Goal: Find specific page/section: Find specific page/section

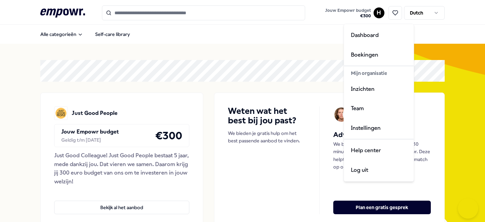
click at [377, 9] on html ".empowr-logo_svg__cls-1{fill:#03032f} Jouw Empowr budget € 300 H Dutch Alle cat…" at bounding box center [242, 111] width 485 height 222
click at [351, 105] on div "Team" at bounding box center [378, 108] width 67 height 20
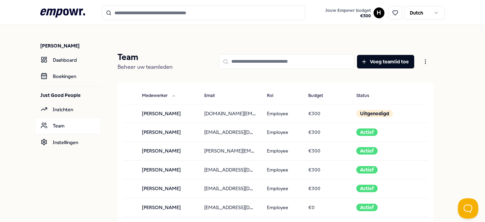
click at [267, 62] on input at bounding box center [286, 61] width 135 height 15
type input "******"
